Goal: Check status: Check status

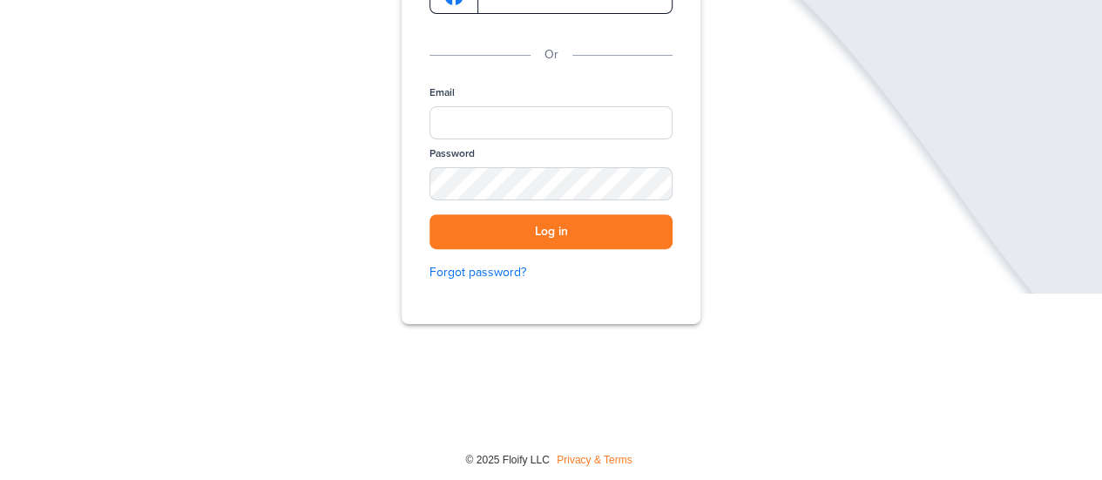
scroll to position [268, 0]
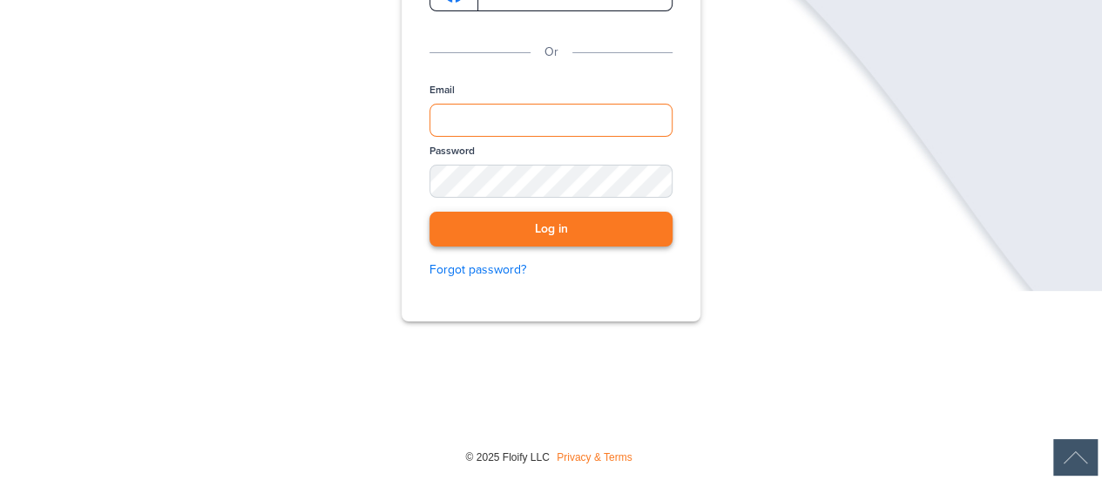
type input "**********"
click at [582, 226] on button "Log in" at bounding box center [551, 230] width 243 height 36
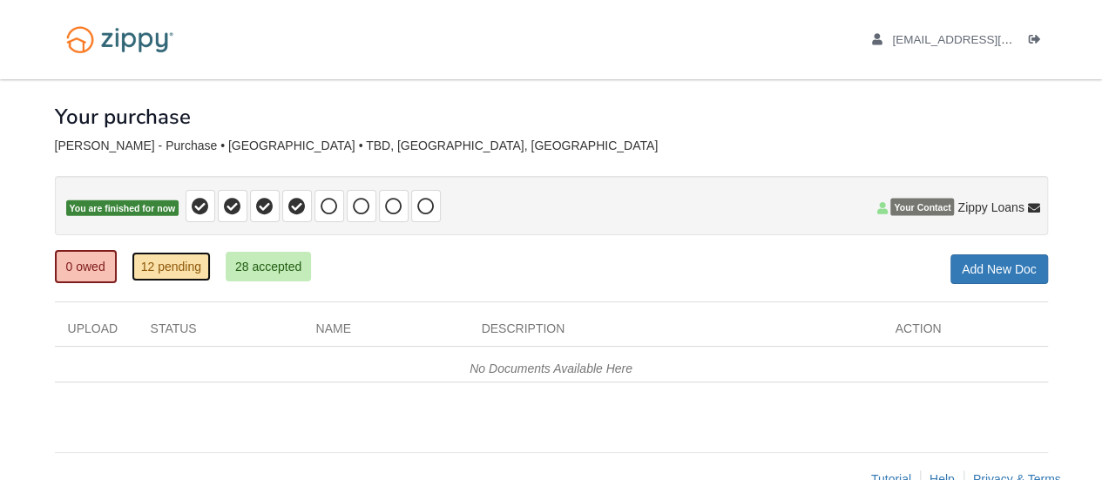
click at [172, 272] on link "12 pending" at bounding box center [171, 267] width 79 height 30
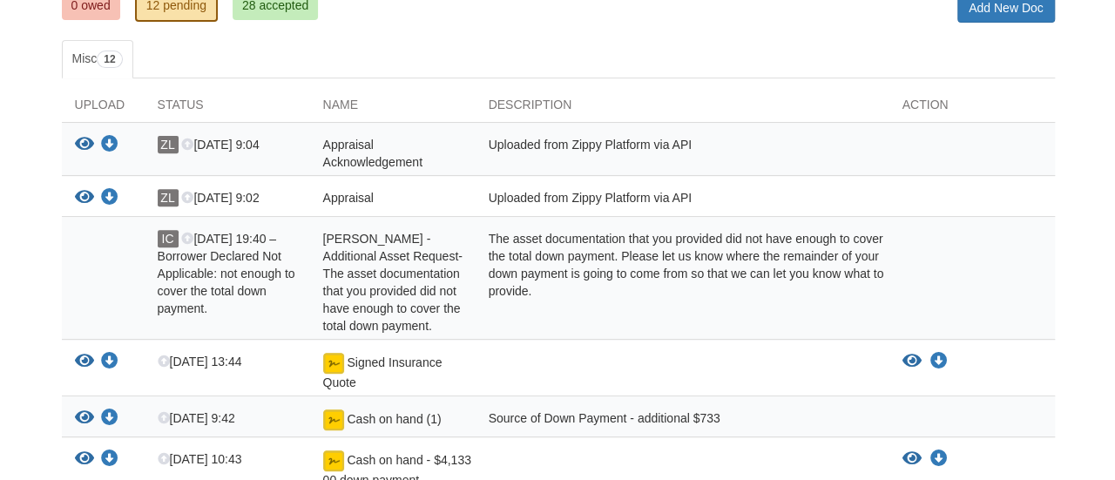
scroll to position [261, 0]
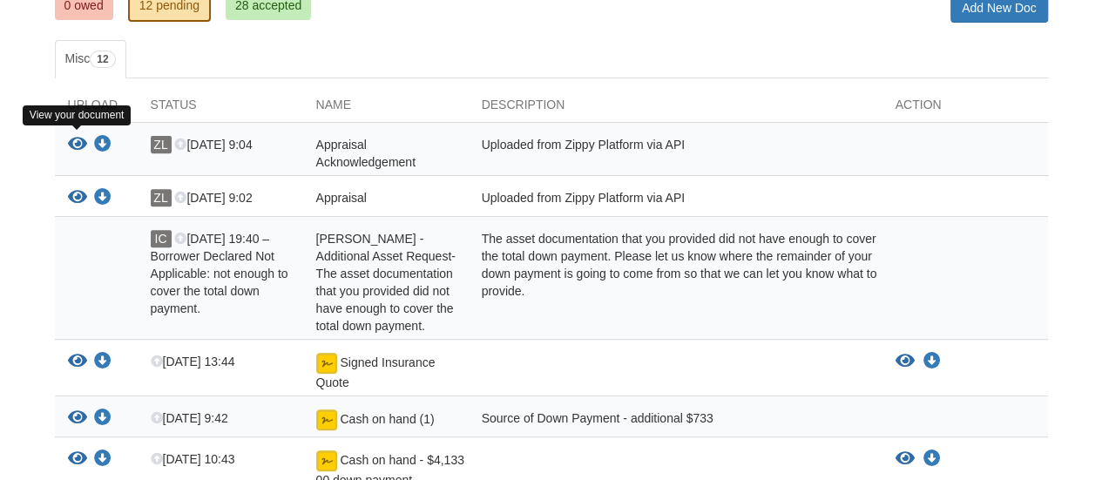
click at [78, 139] on icon "View Appraisal Acknowledgement" at bounding box center [77, 144] width 19 height 17
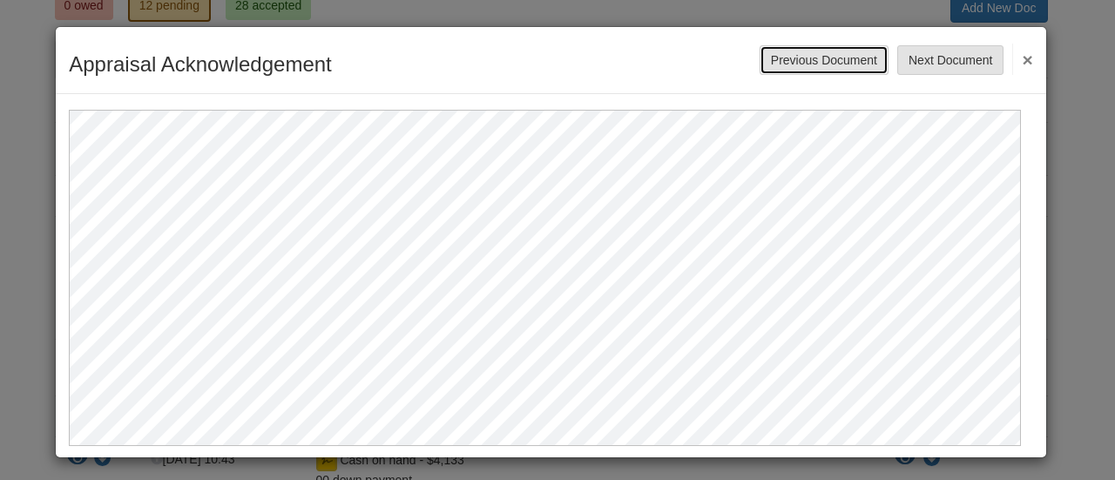
click at [795, 62] on button "Previous Document" at bounding box center [824, 60] width 129 height 30
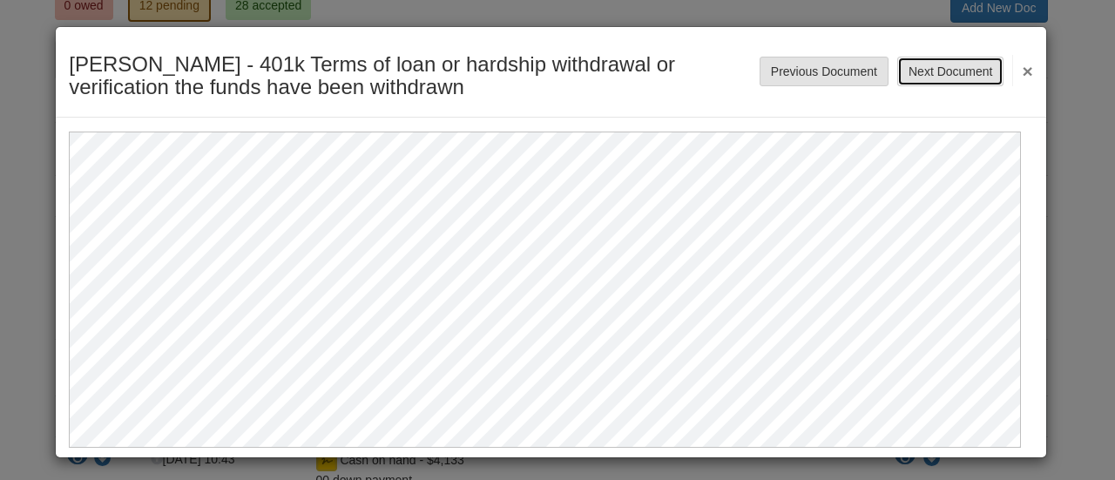
click at [898, 70] on button "Next Document" at bounding box center [951, 72] width 106 height 30
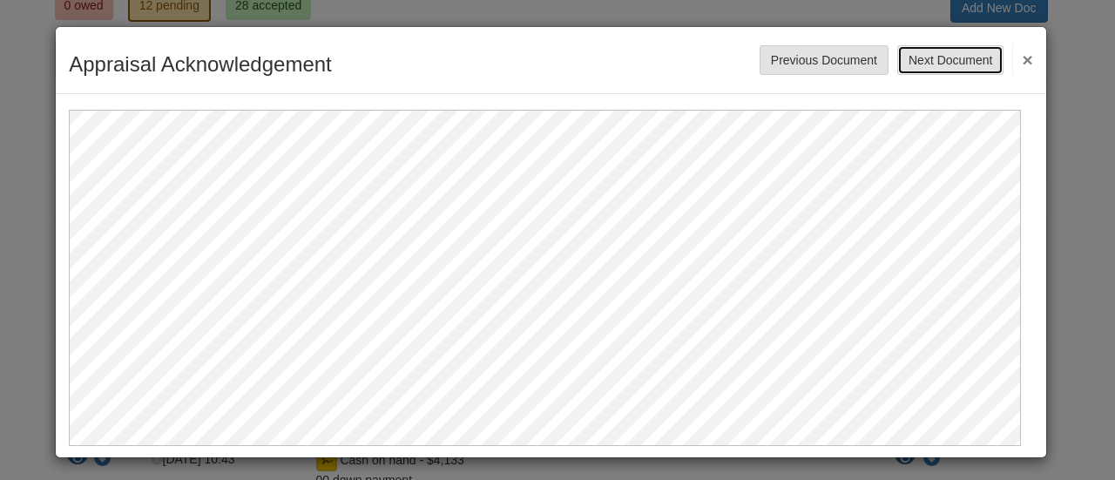
click at [927, 64] on button "Next Document" at bounding box center [951, 60] width 106 height 30
click at [917, 64] on button "Next Document" at bounding box center [951, 60] width 106 height 30
click at [918, 55] on button "Next Document" at bounding box center [951, 60] width 106 height 30
click at [957, 48] on button "Next Document" at bounding box center [951, 60] width 106 height 30
click at [949, 55] on button "Next Document" at bounding box center [951, 60] width 106 height 30
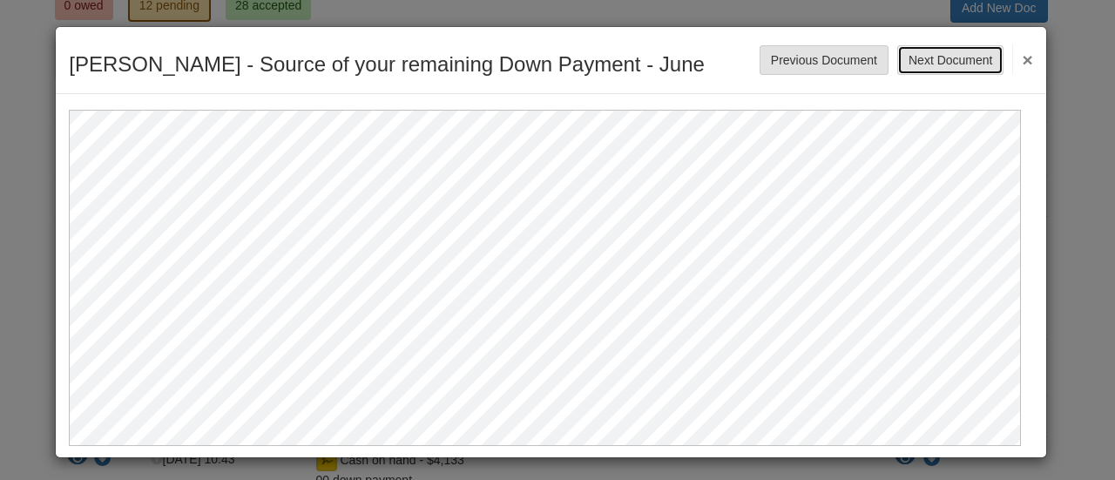
click at [949, 55] on button "Next Document" at bounding box center [951, 60] width 106 height 30
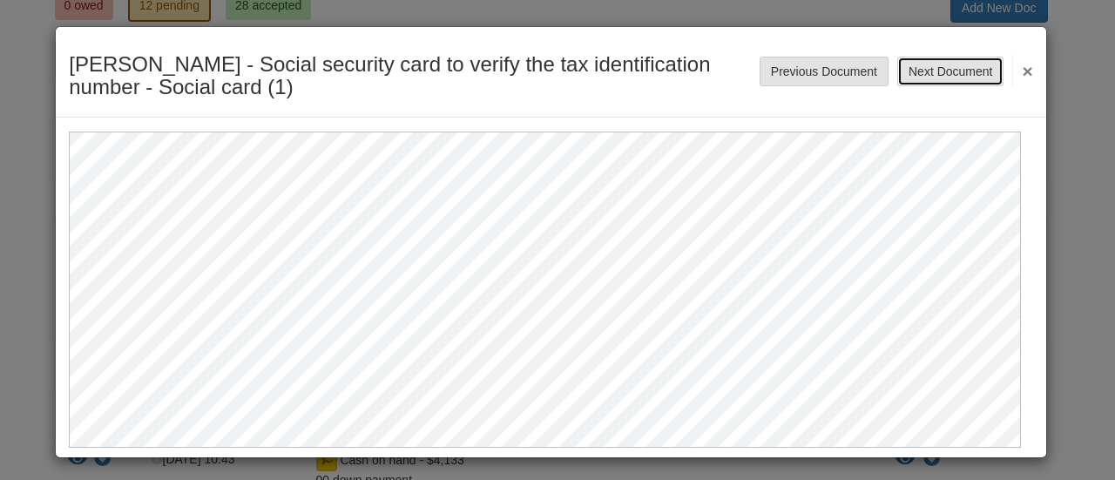
click at [939, 74] on button "Next Document" at bounding box center [951, 72] width 106 height 30
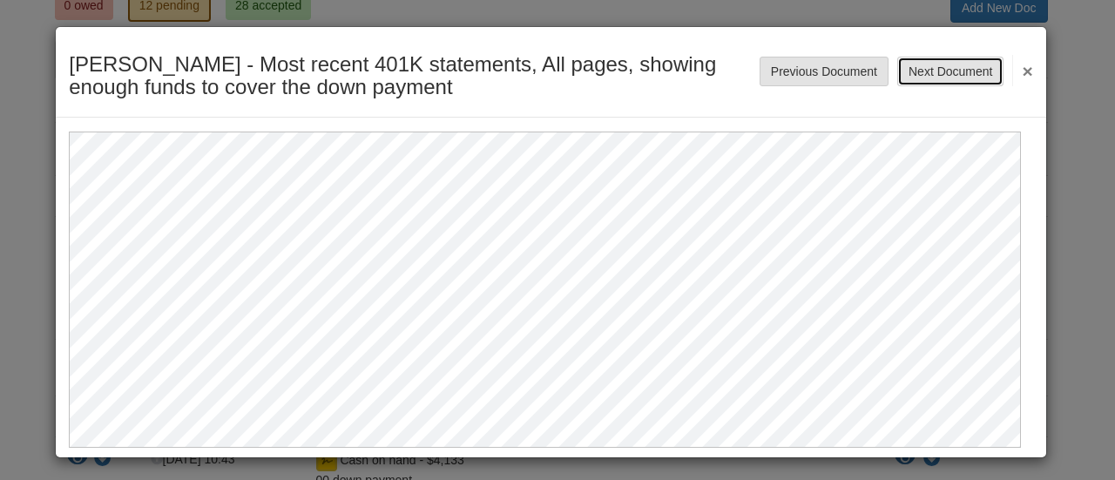
click at [938, 78] on button "Next Document" at bounding box center [951, 72] width 106 height 30
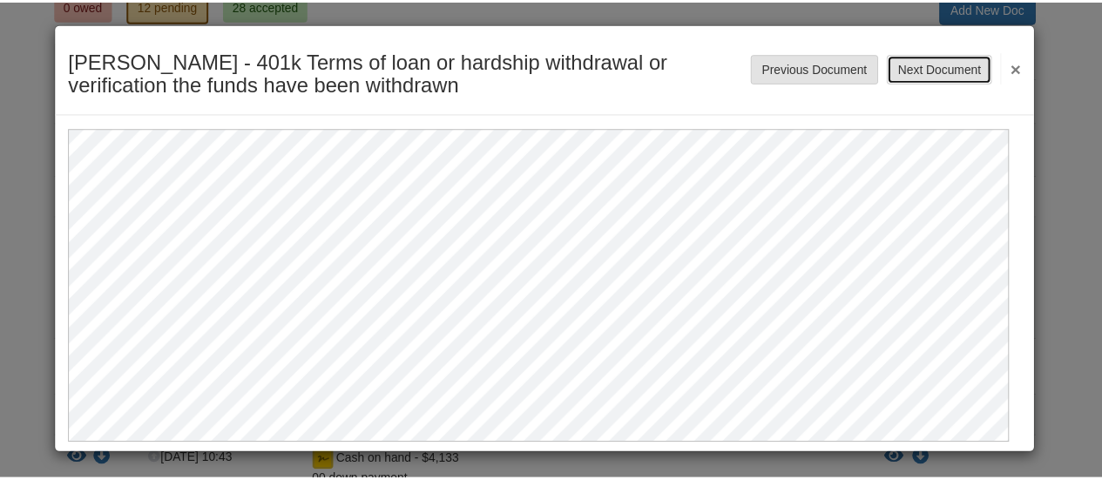
scroll to position [3, 0]
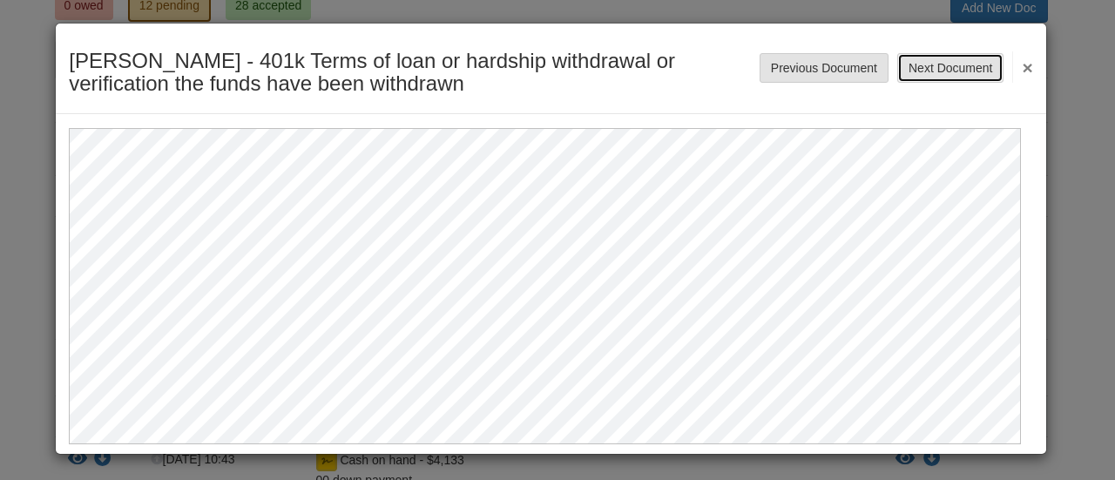
click at [948, 80] on button "Next Document" at bounding box center [951, 68] width 106 height 30
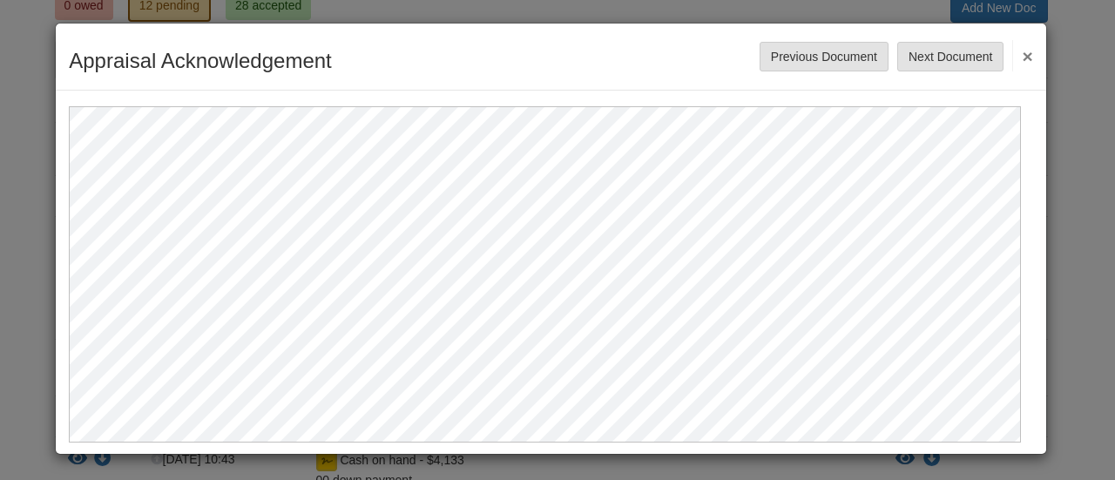
click at [1014, 48] on button "×" at bounding box center [1023, 55] width 20 height 31
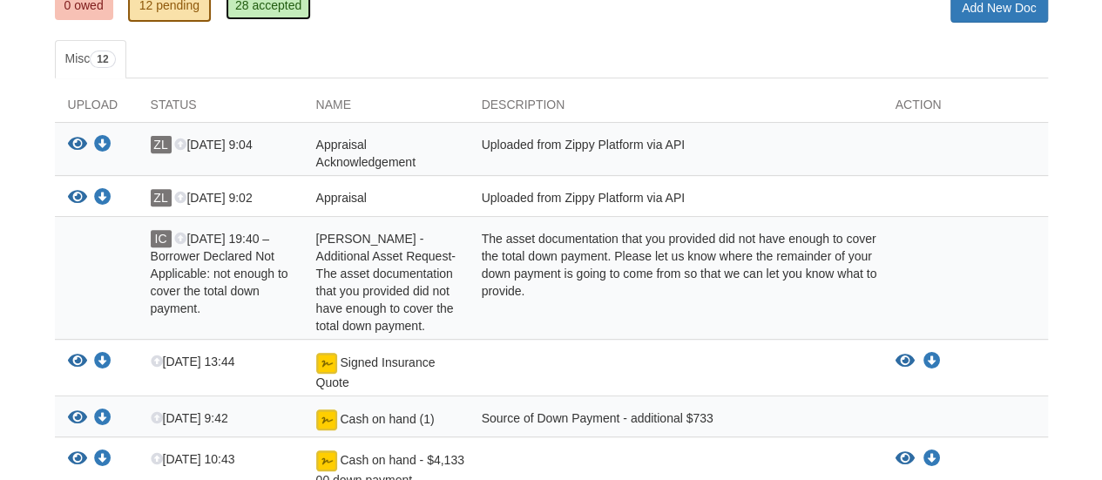
click at [258, 8] on link "28 accepted" at bounding box center [268, 5] width 85 height 30
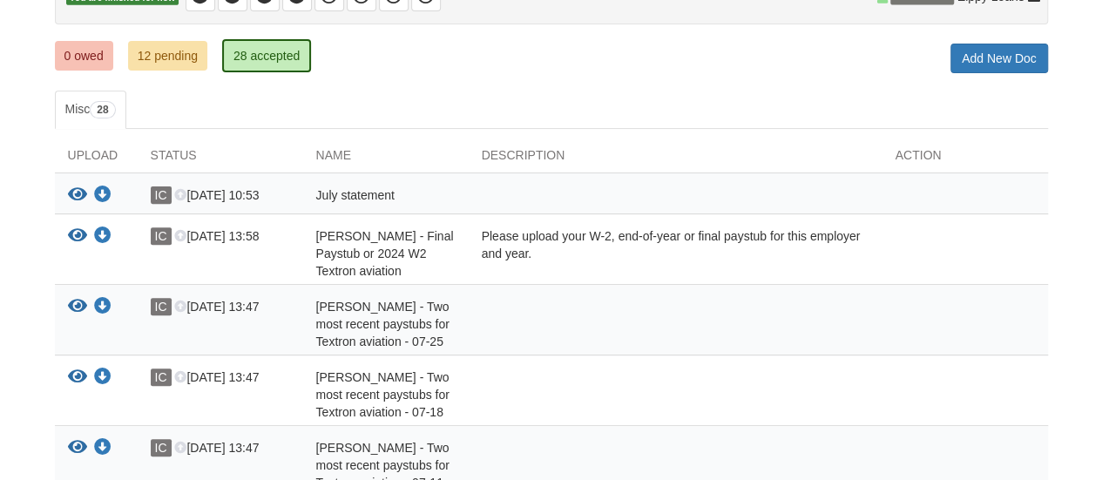
scroll to position [174, 0]
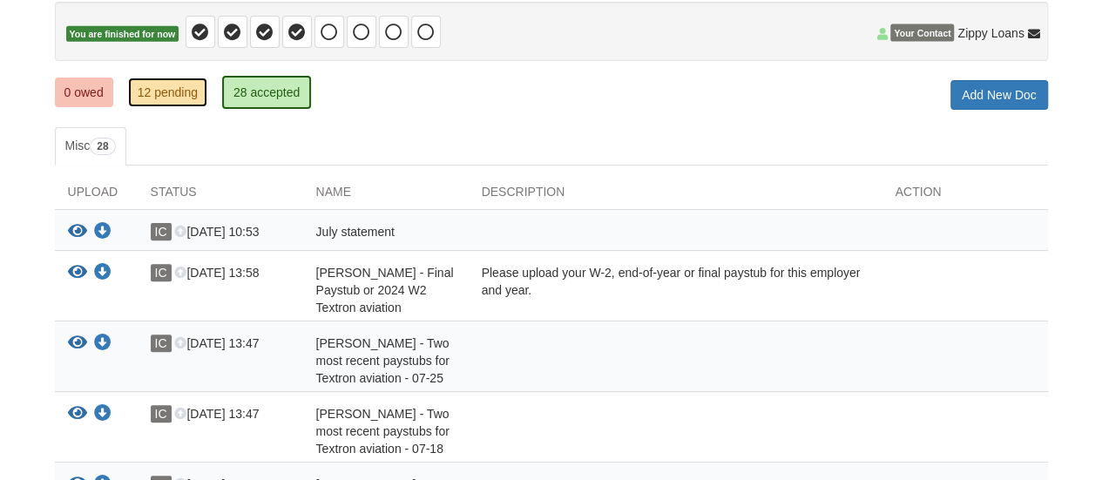
click at [185, 100] on link "12 pending" at bounding box center [167, 93] width 79 height 30
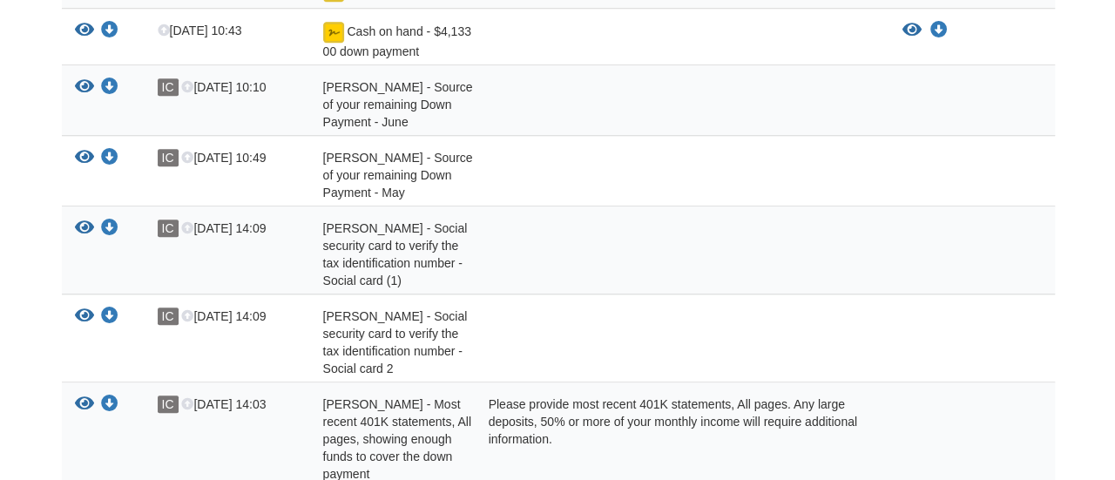
scroll to position [697, 0]
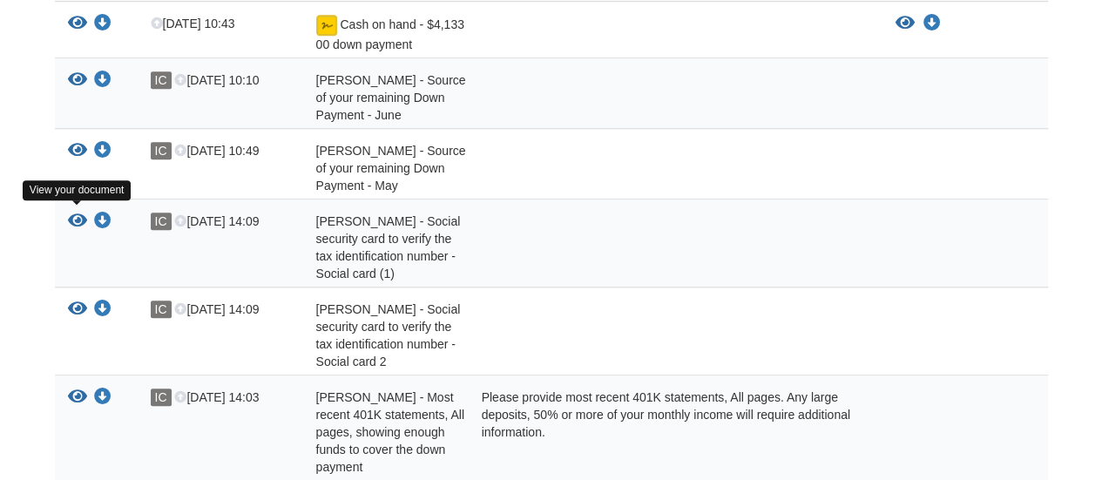
click at [81, 213] on icon "View Irving Castaneda - Social security card to verify the tax identification n…" at bounding box center [77, 221] width 19 height 17
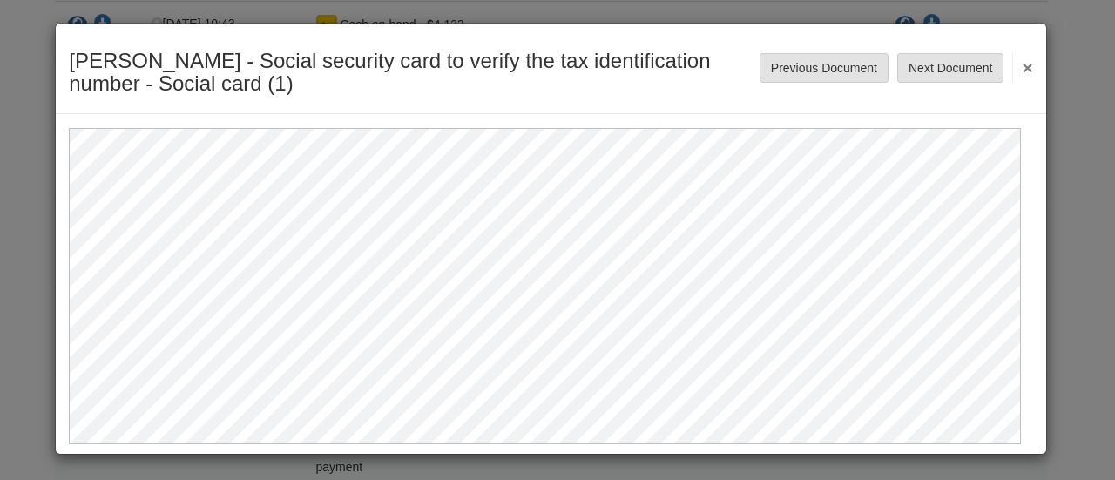
scroll to position [3, 0]
